Goal: Information Seeking & Learning: Learn about a topic

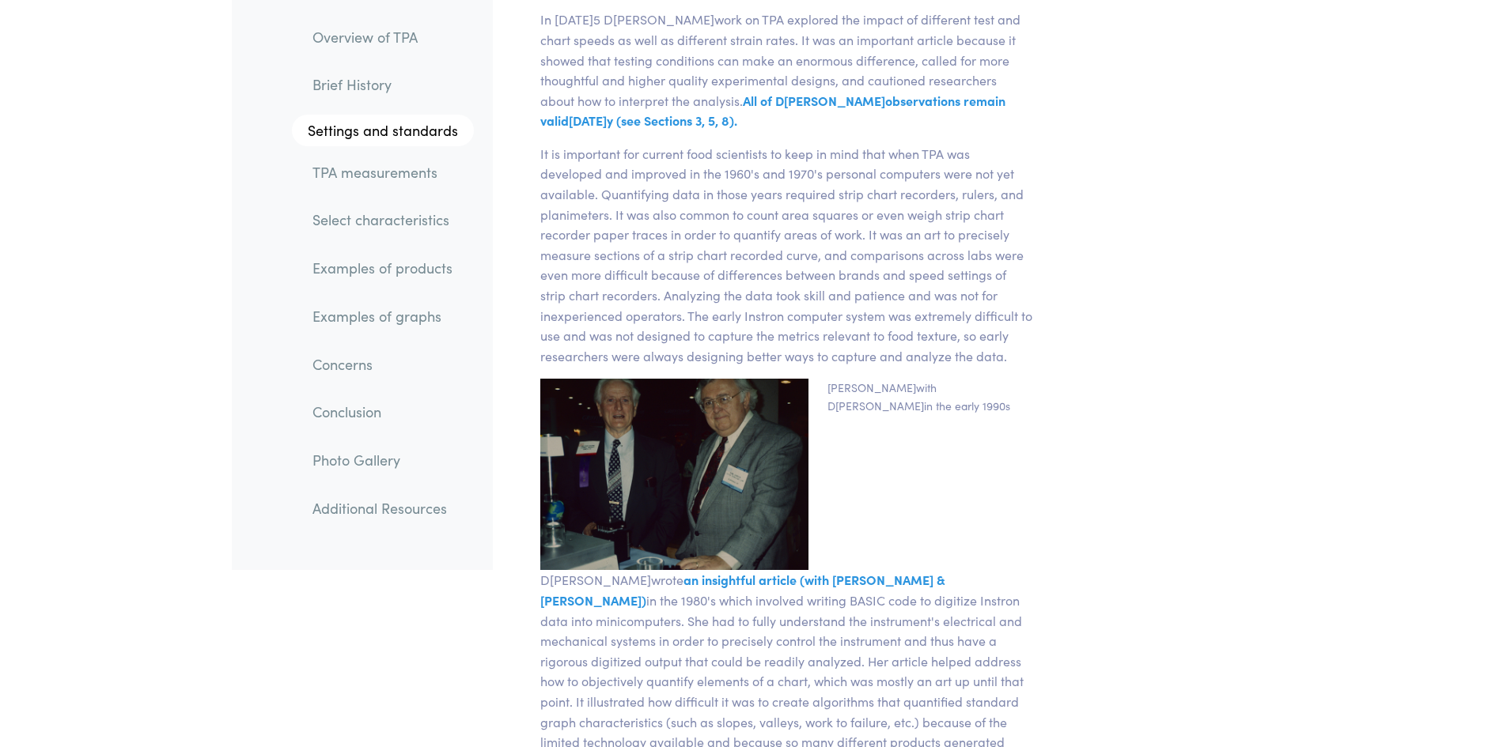
scroll to position [4034, 0]
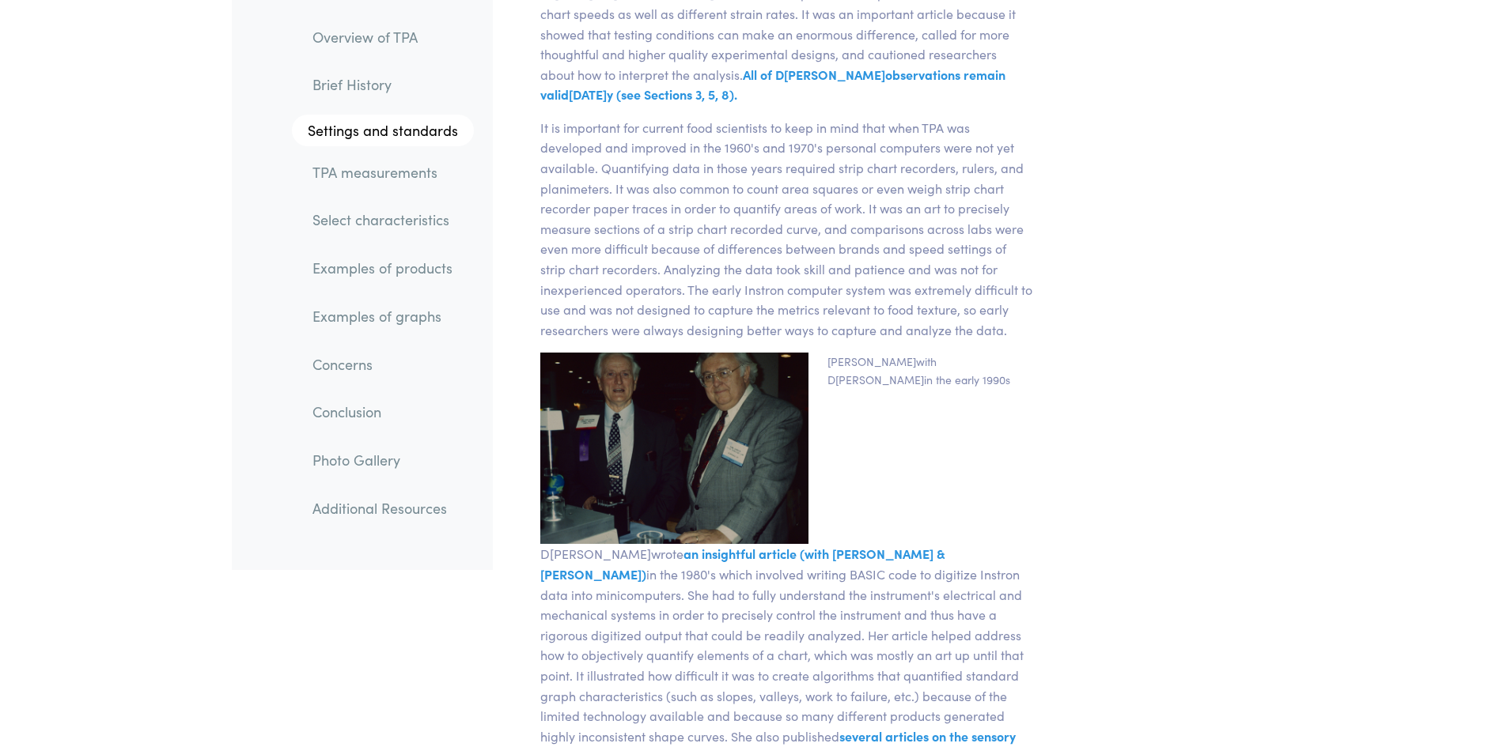
click at [410, 211] on link "Select characteristics" at bounding box center [387, 220] width 174 height 36
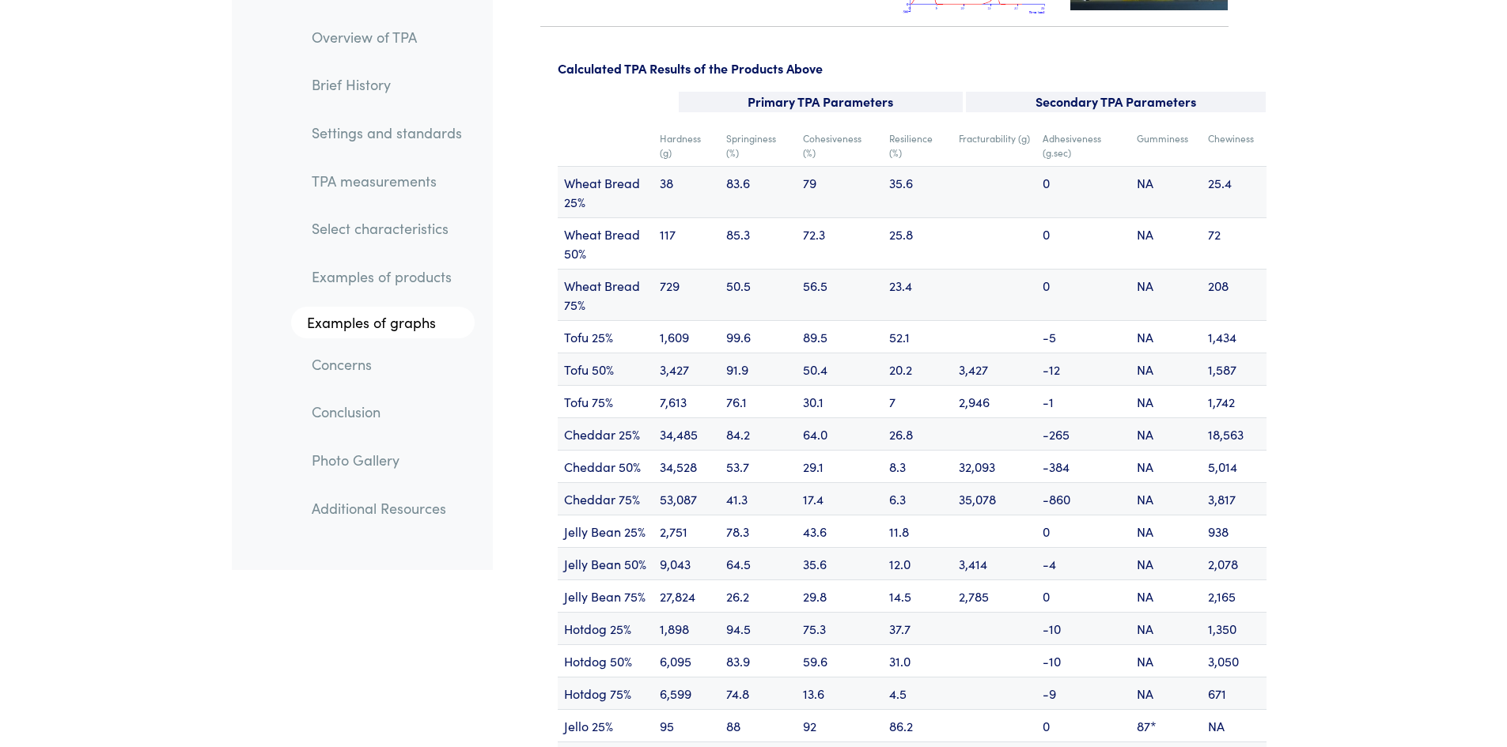
scroll to position [18952, 0]
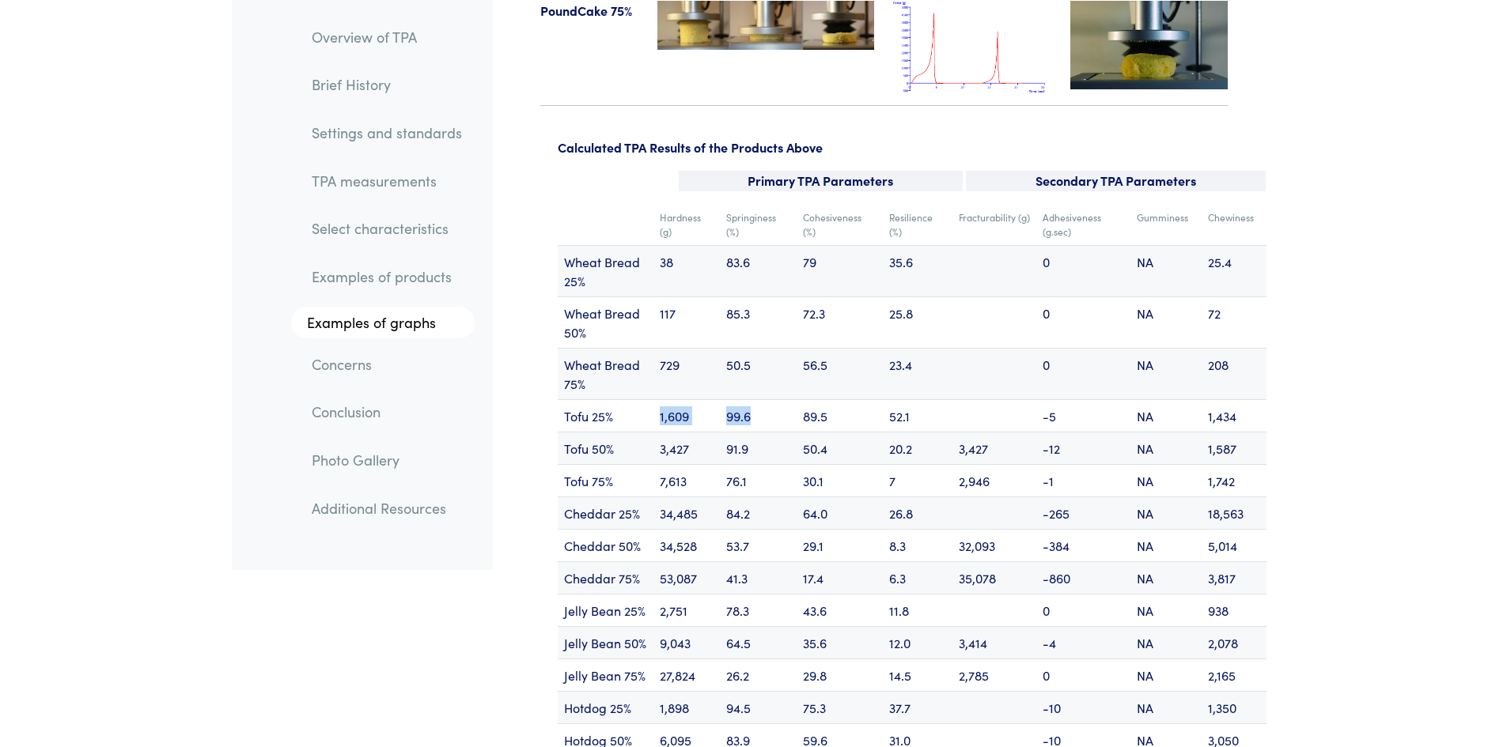
drag, startPoint x: 668, startPoint y: 356, endPoint x: 770, endPoint y: 356, distance: 101.2
click at [770, 399] on tr "Tofu 25% 1,609 99.6 89.5 52.1 -5 NA 1,434" at bounding box center [912, 415] width 709 height 32
click at [770, 399] on td "99.6" at bounding box center [758, 415] width 77 height 32
drag, startPoint x: 800, startPoint y: 350, endPoint x: 855, endPoint y: 357, distance: 55.0
click at [855, 399] on td "89.5" at bounding box center [839, 415] width 86 height 32
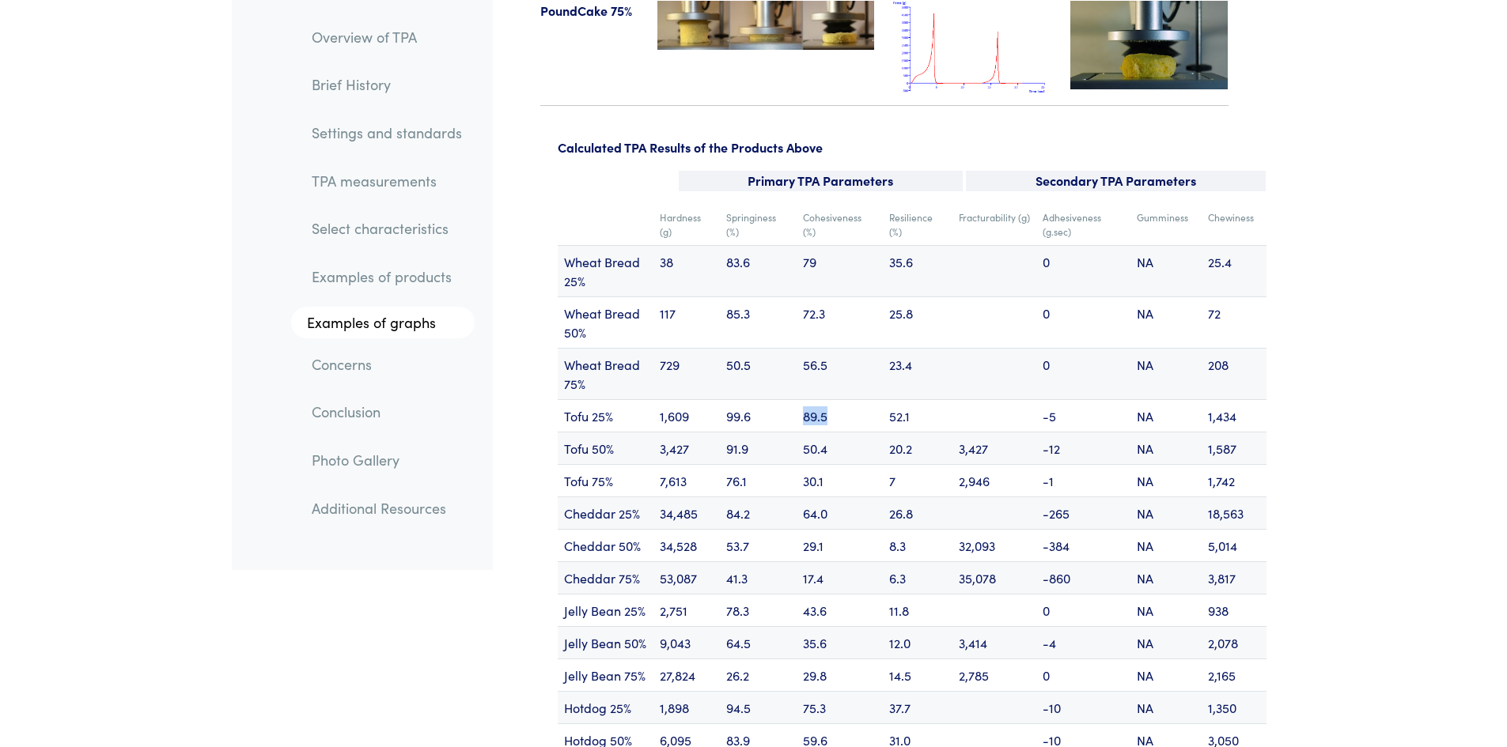
click at [864, 399] on td "89.5" at bounding box center [839, 415] width 86 height 32
drag, startPoint x: 891, startPoint y: 350, endPoint x: 942, endPoint y: 360, distance: 52.4
click at [942, 399] on td "52.1" at bounding box center [918, 415] width 70 height 32
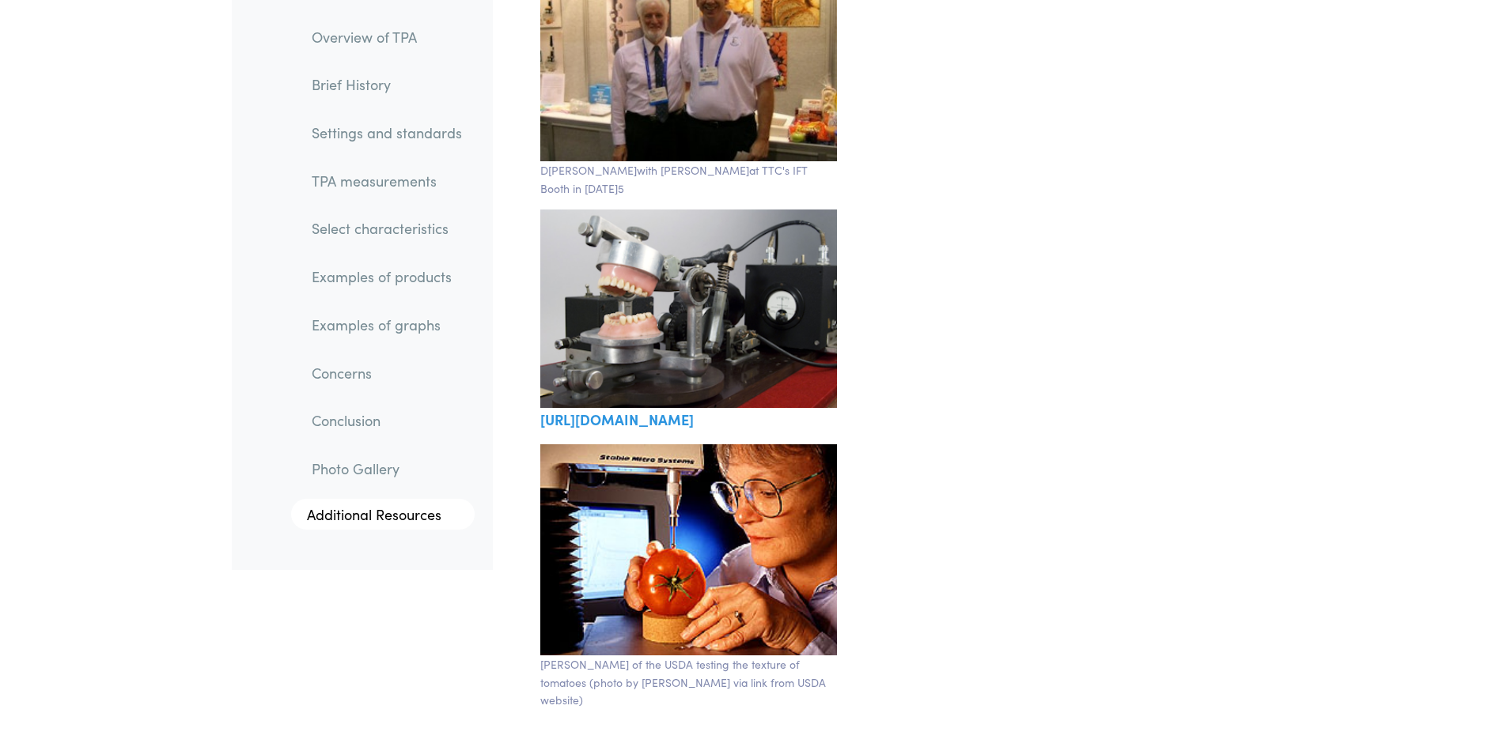
scroll to position [27440, 0]
